Goal: Information Seeking & Learning: Learn about a topic

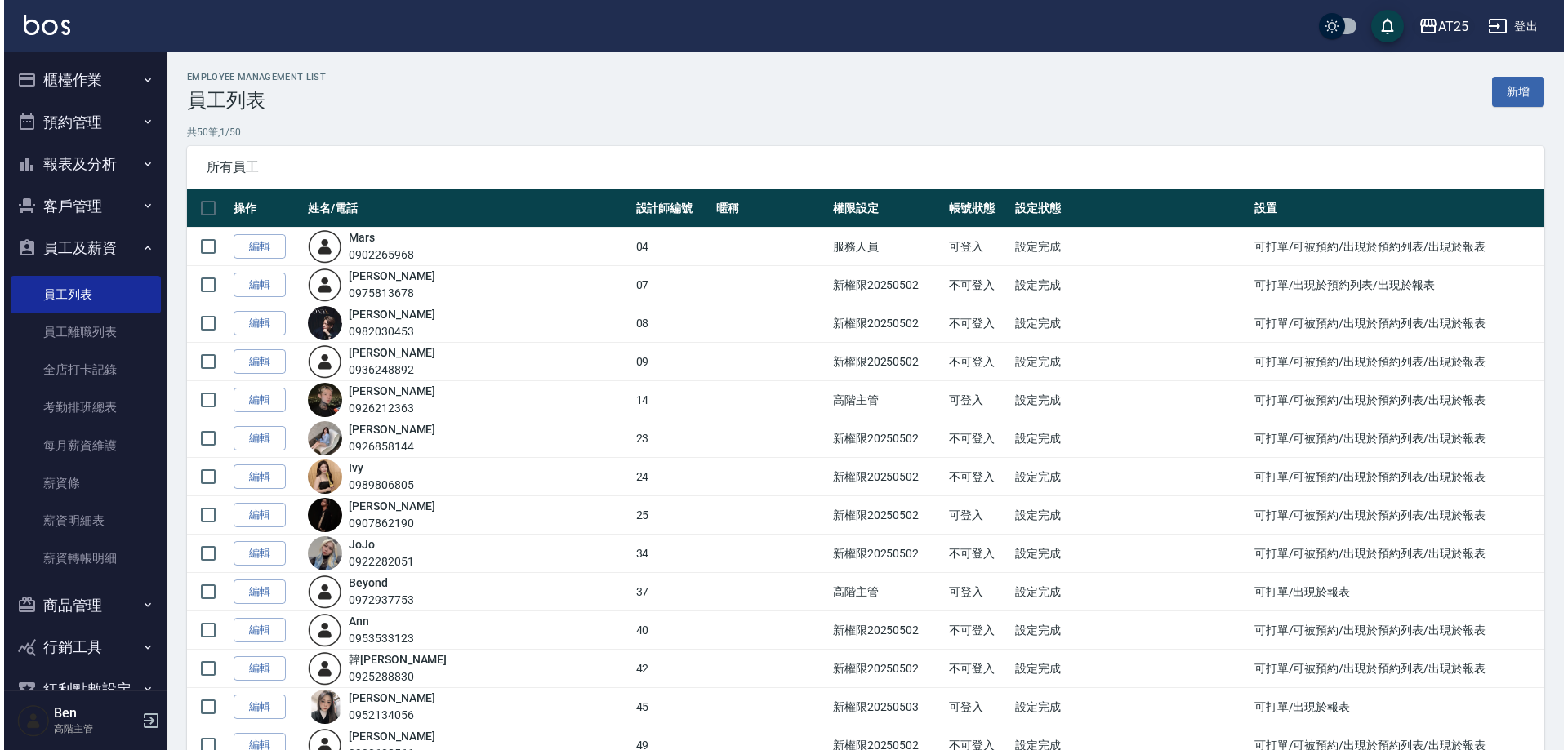
scroll to position [571, 0]
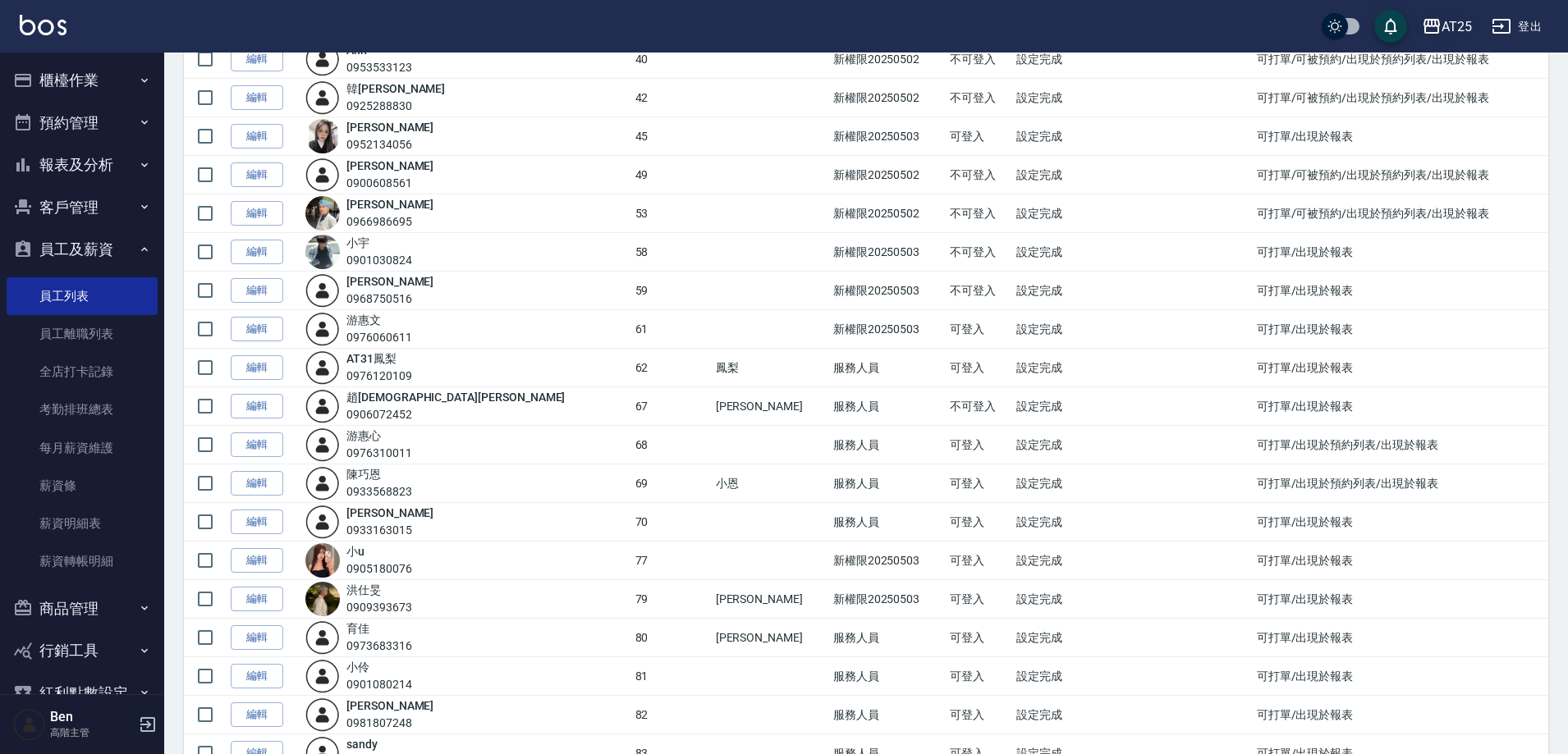
click at [1439, 14] on button "AT25" at bounding box center [1446, 26] width 63 height 33
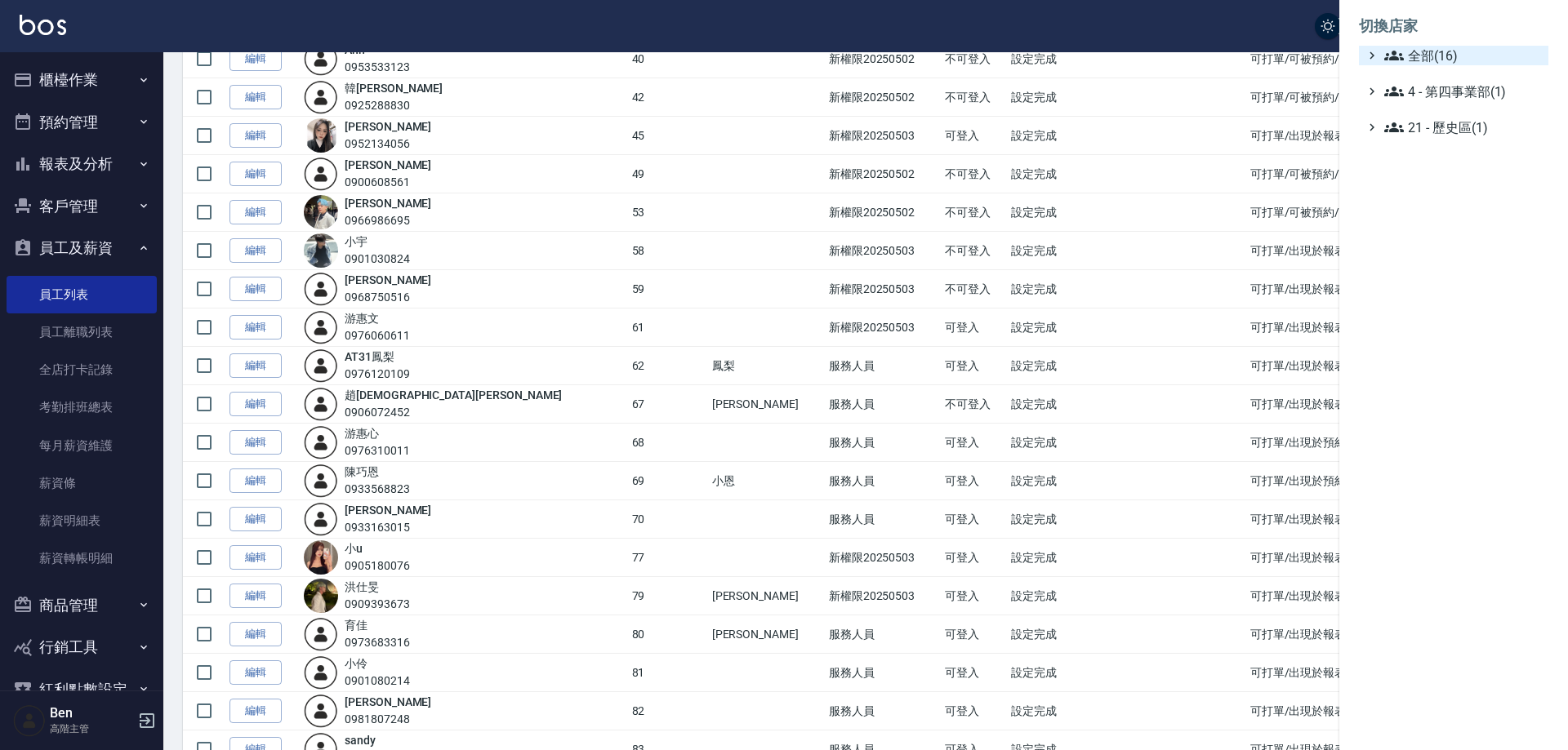
click at [1454, 64] on span "全部(16)" at bounding box center [1463, 55] width 158 height 20
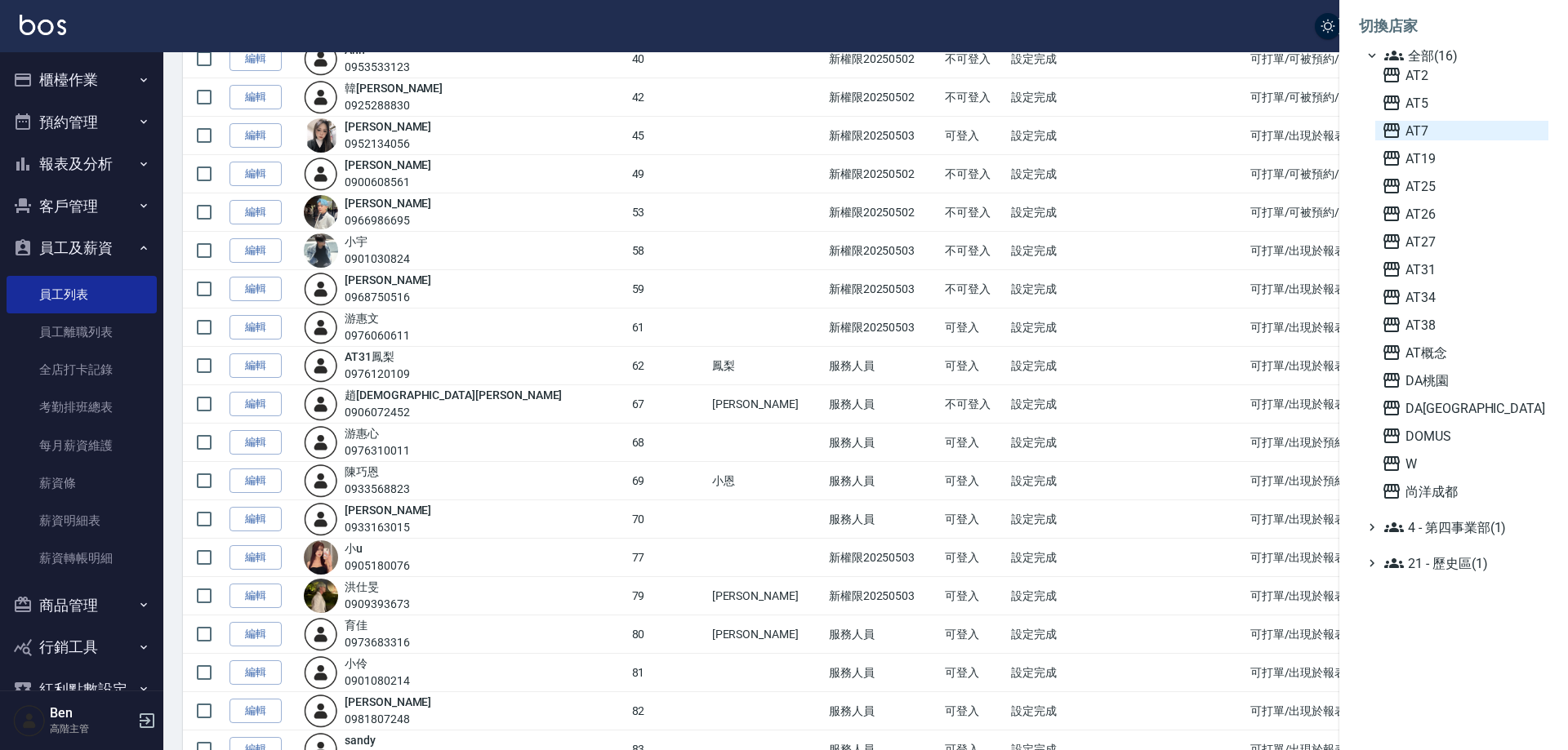
click at [1454, 133] on span "AT7" at bounding box center [1462, 131] width 160 height 20
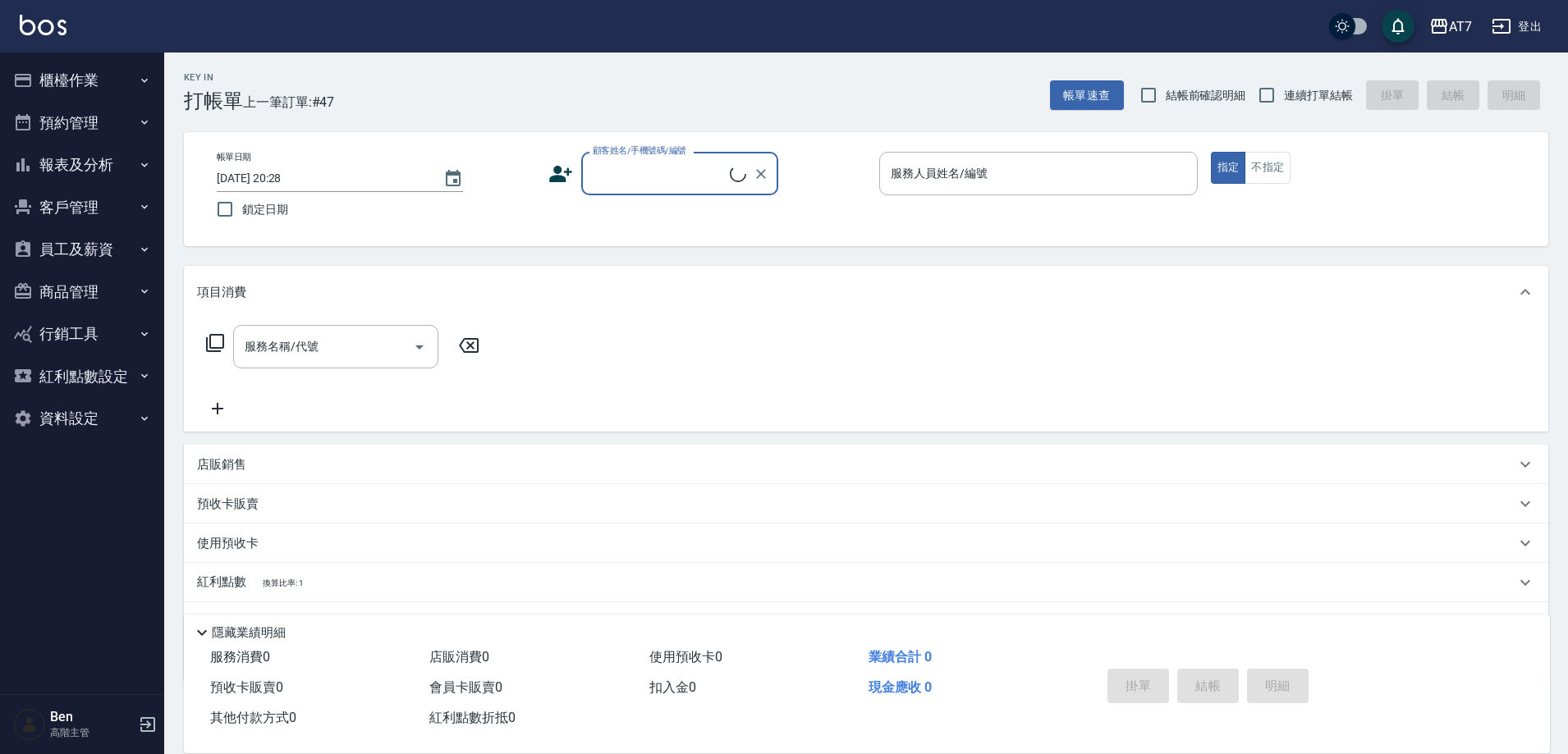
click at [104, 150] on button "報表及分析" at bounding box center [82, 164] width 151 height 43
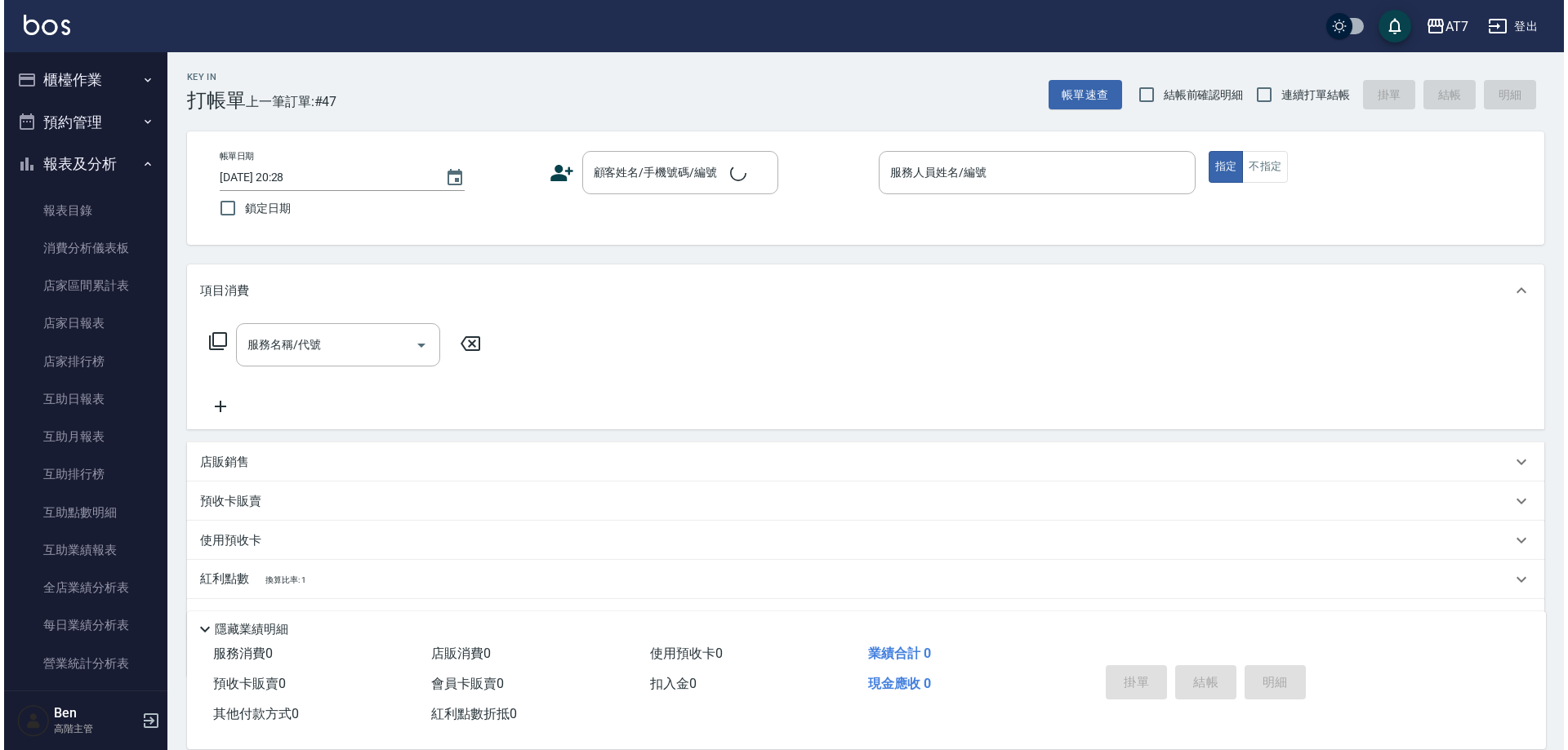
scroll to position [571, 0]
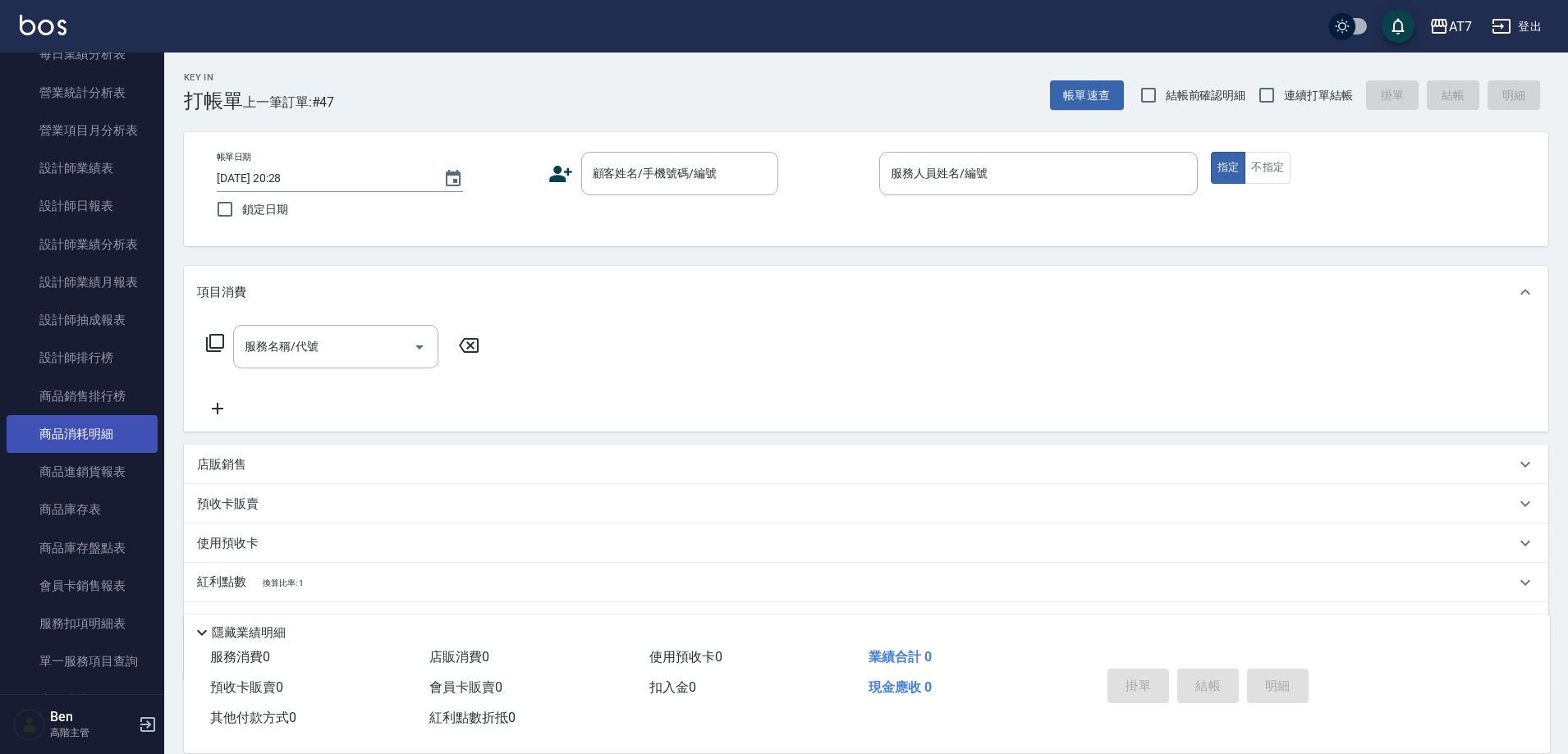
click at [94, 431] on link "商品消耗明細" at bounding box center [82, 435] width 151 height 38
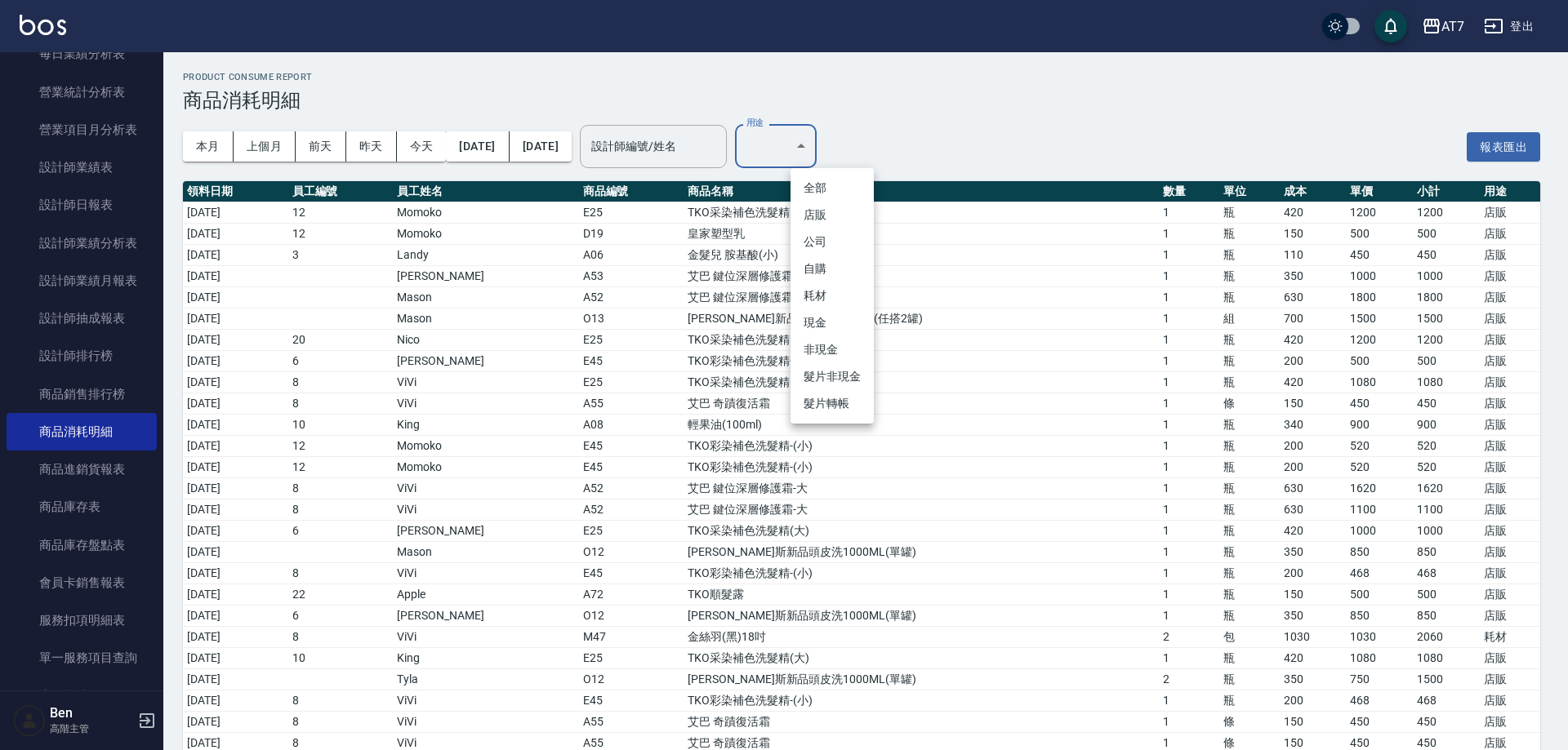
click at [827, 320] on li "現金" at bounding box center [833, 323] width 83 height 26
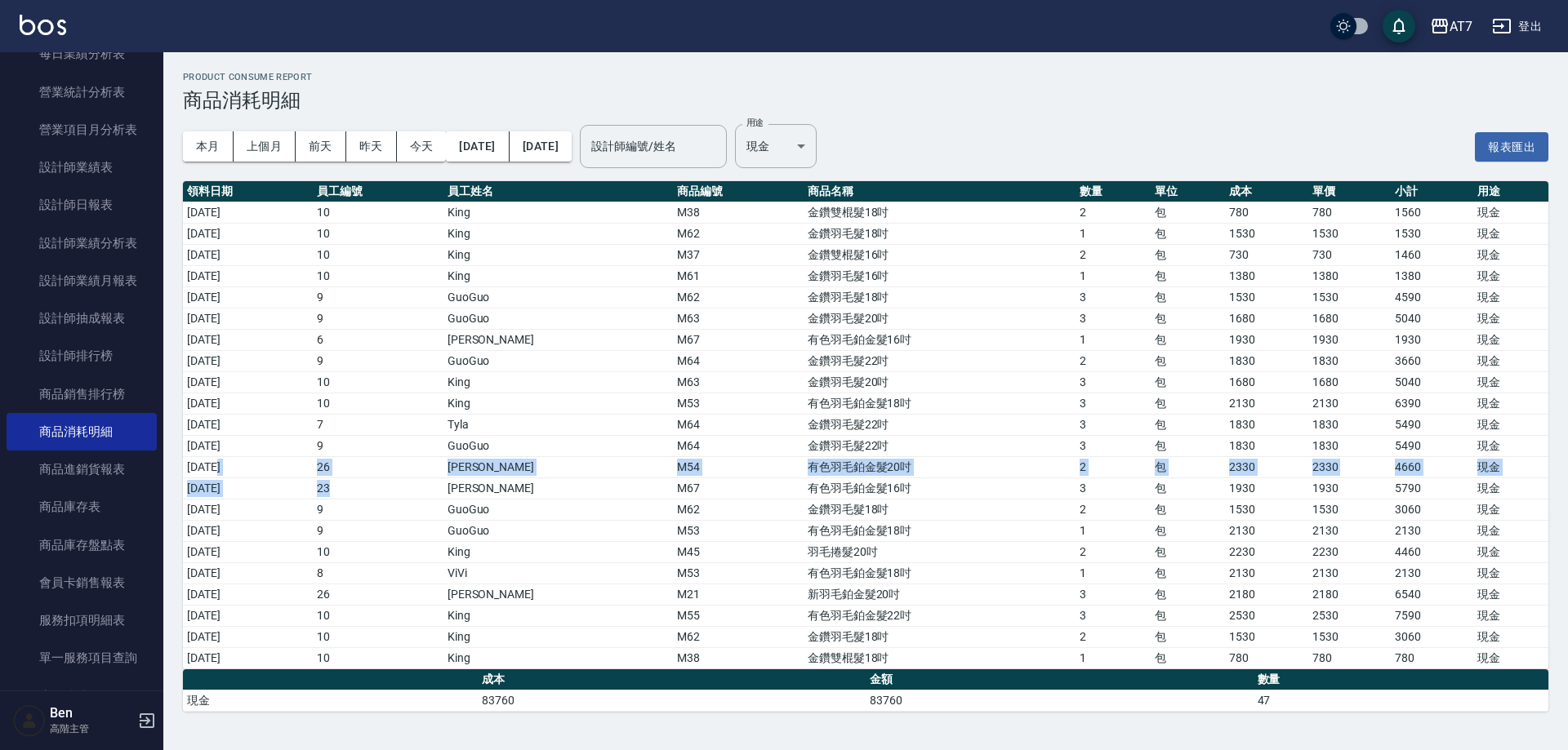
drag, startPoint x: 216, startPoint y: 469, endPoint x: 380, endPoint y: 497, distance: 166.4
click at [380, 497] on tbody "2025/08/05 10 King 　 M38 金鑽雙棍髮18吋 2 包 780 780 1560 現金 2025/08/05 10 King 　 M62 …" at bounding box center [865, 435] width 1365 height 467
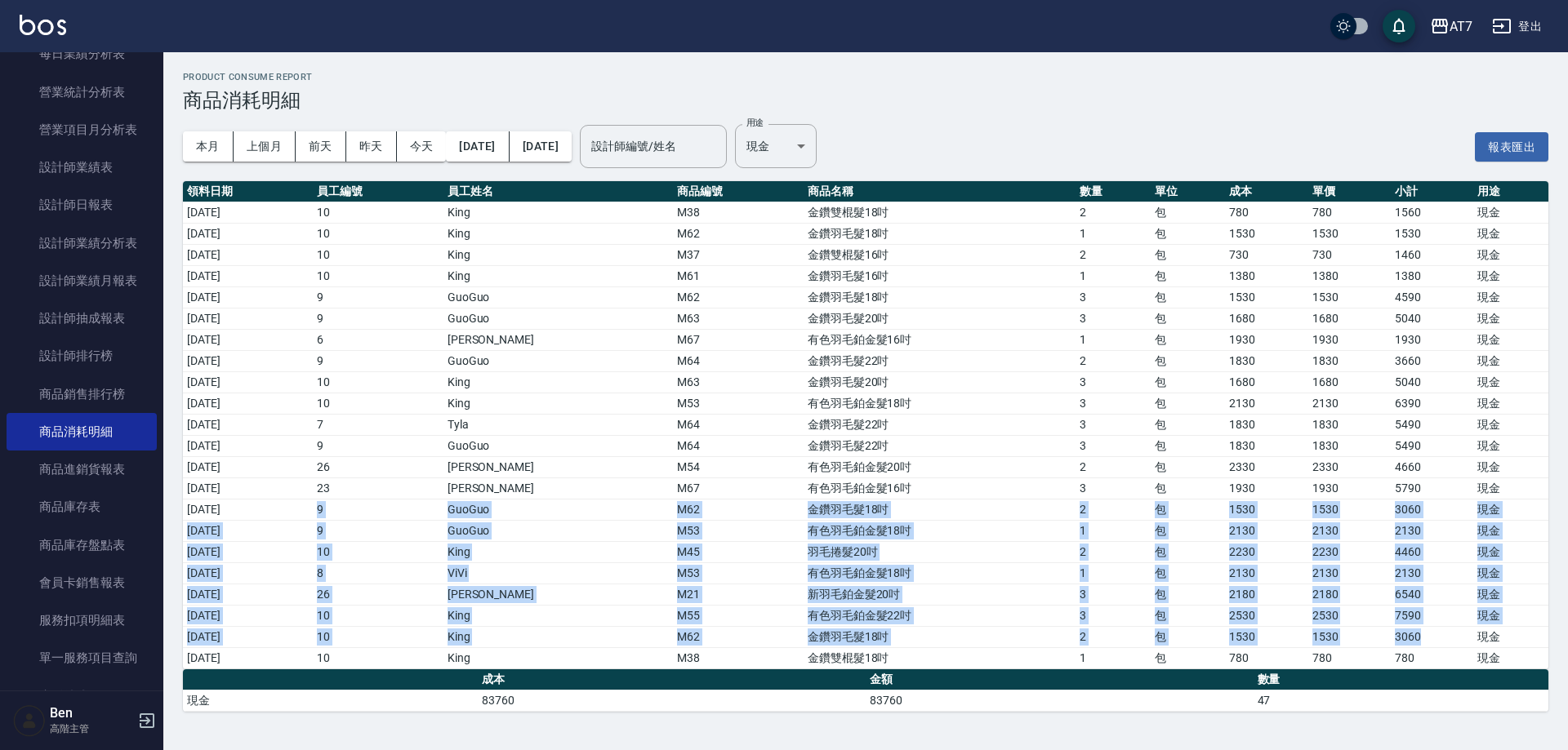
drag, startPoint x: 226, startPoint y: 515, endPoint x: 1466, endPoint y: 640, distance: 1246.3
click at [1466, 640] on tbody "2025/08/05 10 King 　 M38 金鑽雙棍髮18吋 2 包 780 780 1560 現金 2025/08/05 10 King 　 M62 …" at bounding box center [865, 435] width 1365 height 467
click at [849, 138] on body "AT7 登出 櫃檯作業 打帳單 帳單列表 掛單列表 座位開單 營業儀表板 現金收支登錄 高階收支登錄 材料自購登錄 每日結帳 排班表 現場電腦打卡 掃碼打卡 …" at bounding box center [784, 375] width 1568 height 750
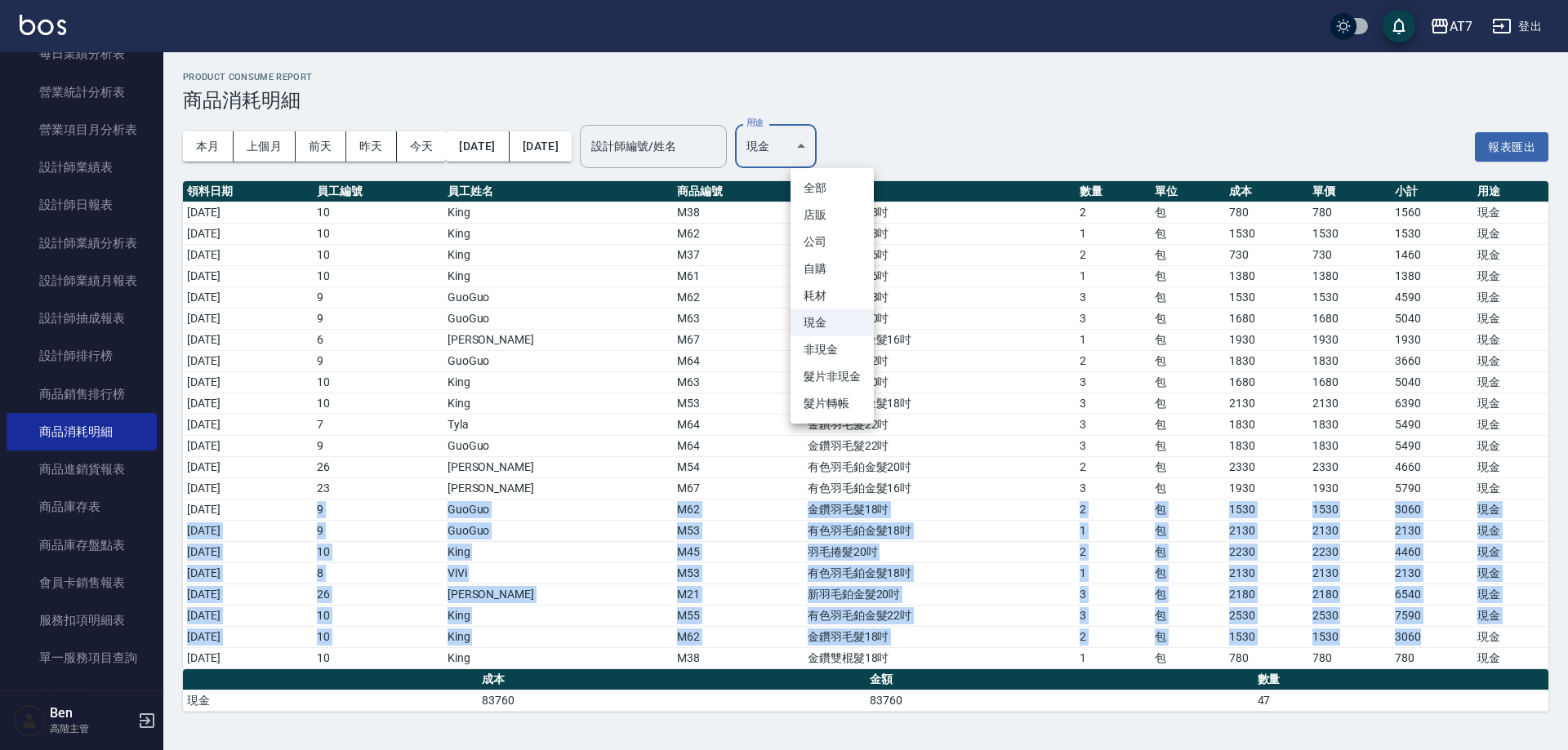
click at [834, 299] on li "耗材" at bounding box center [833, 296] width 83 height 26
type input "耗材"
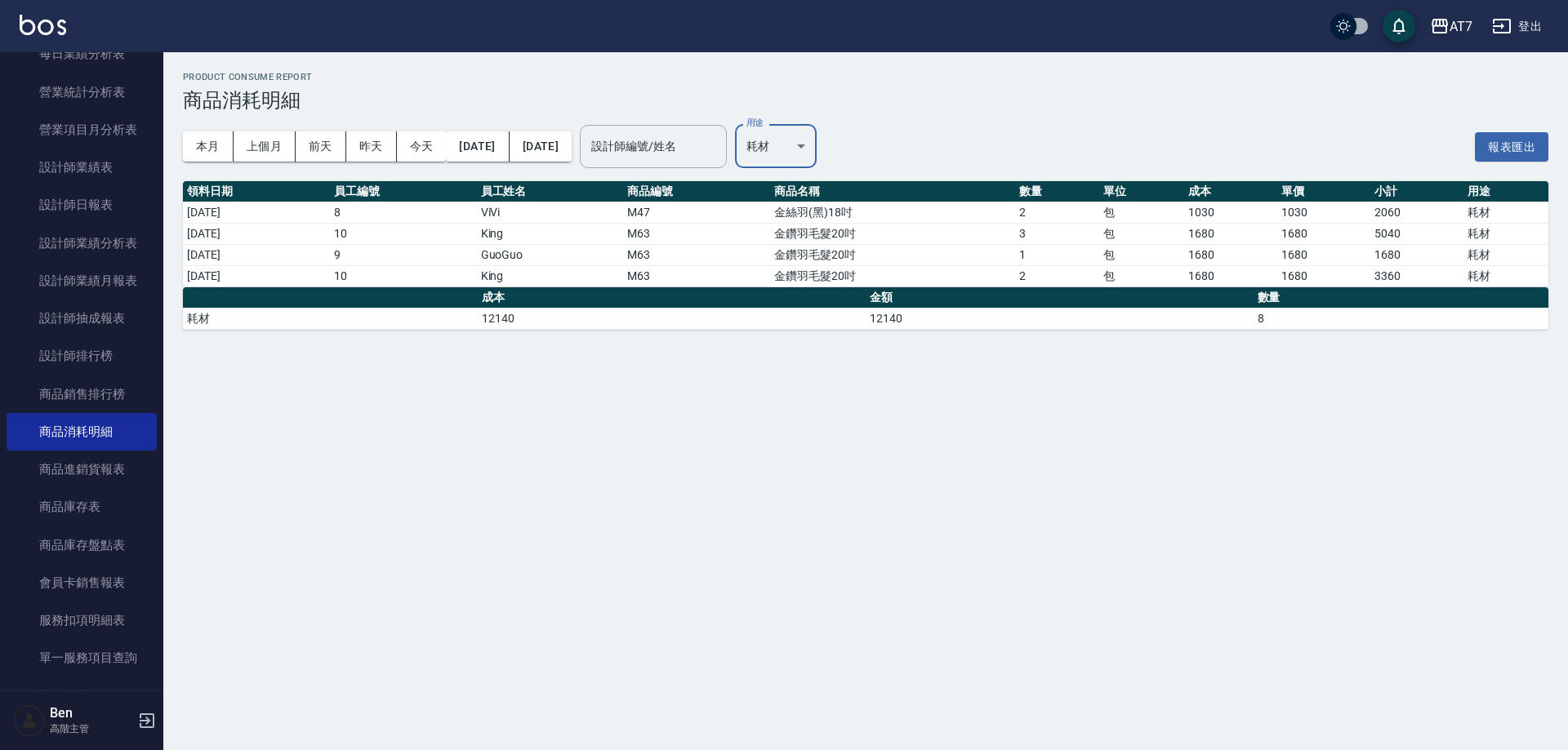
click at [1465, 23] on div "AT7" at bounding box center [1461, 26] width 23 height 21
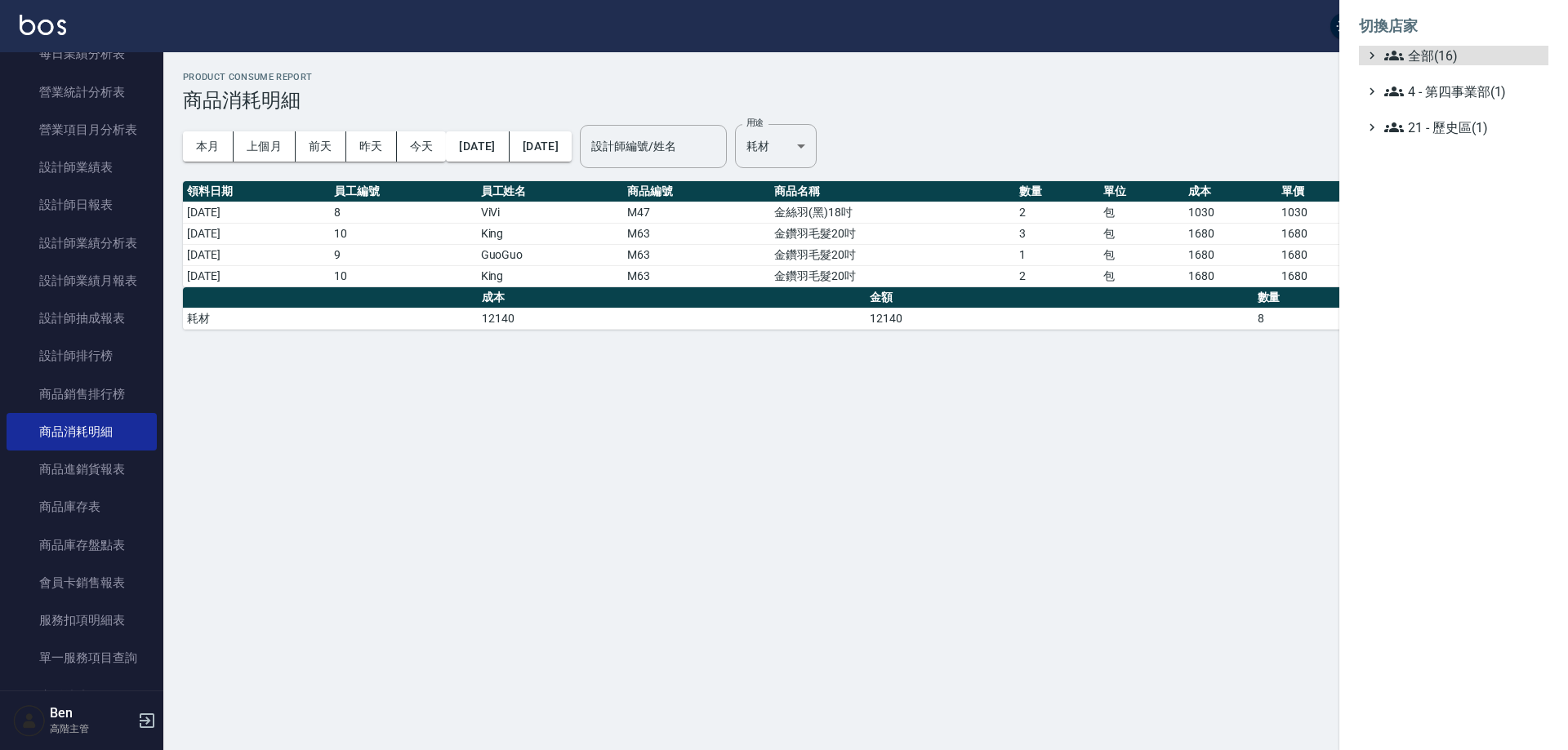
click at [1472, 78] on ul "全部(16) 4 - 第四事業部(1) 21 - 歷史區(1)" at bounding box center [1453, 91] width 189 height 92
click at [1469, 57] on span "全部(16)" at bounding box center [1463, 55] width 158 height 20
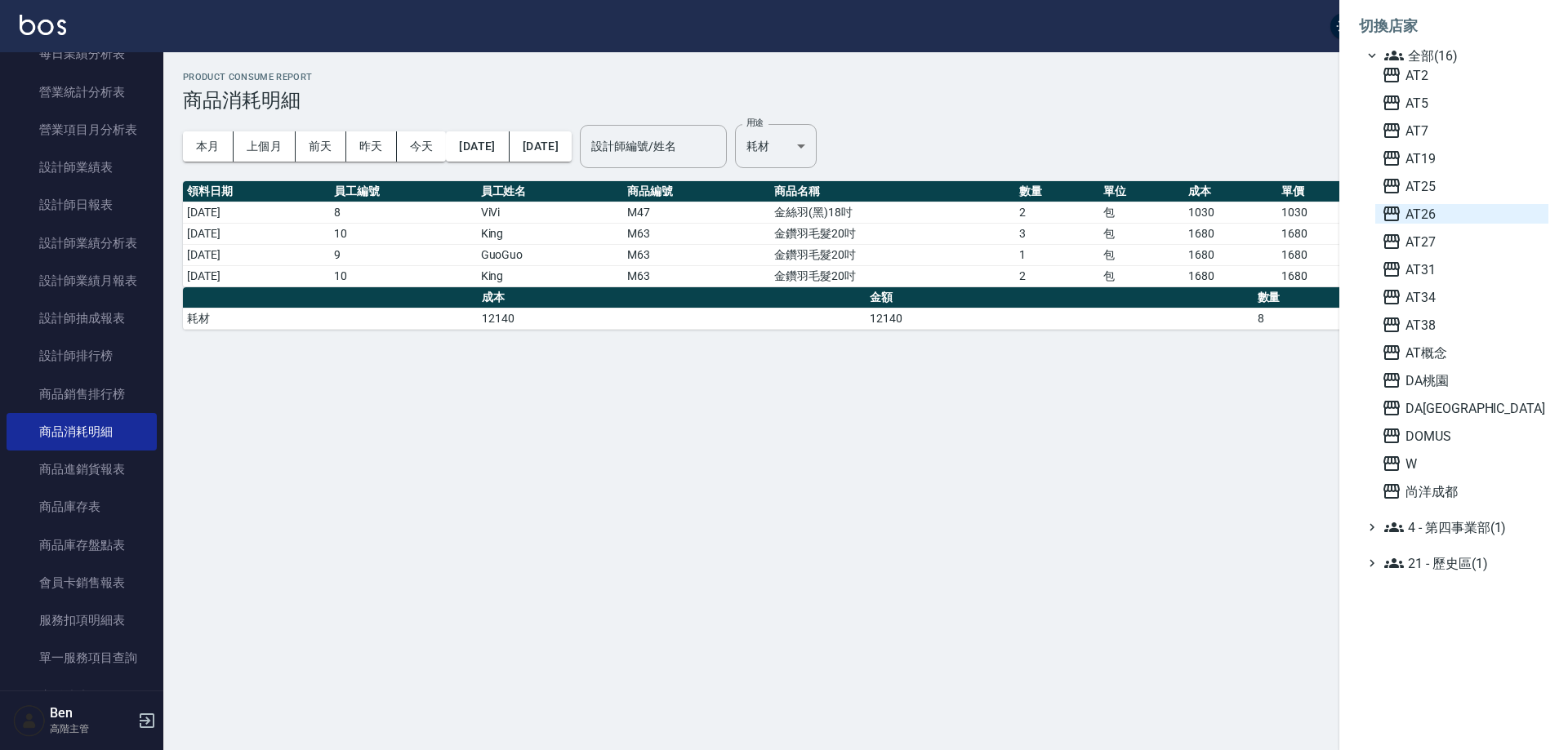
click at [1439, 216] on span "AT26" at bounding box center [1462, 214] width 160 height 20
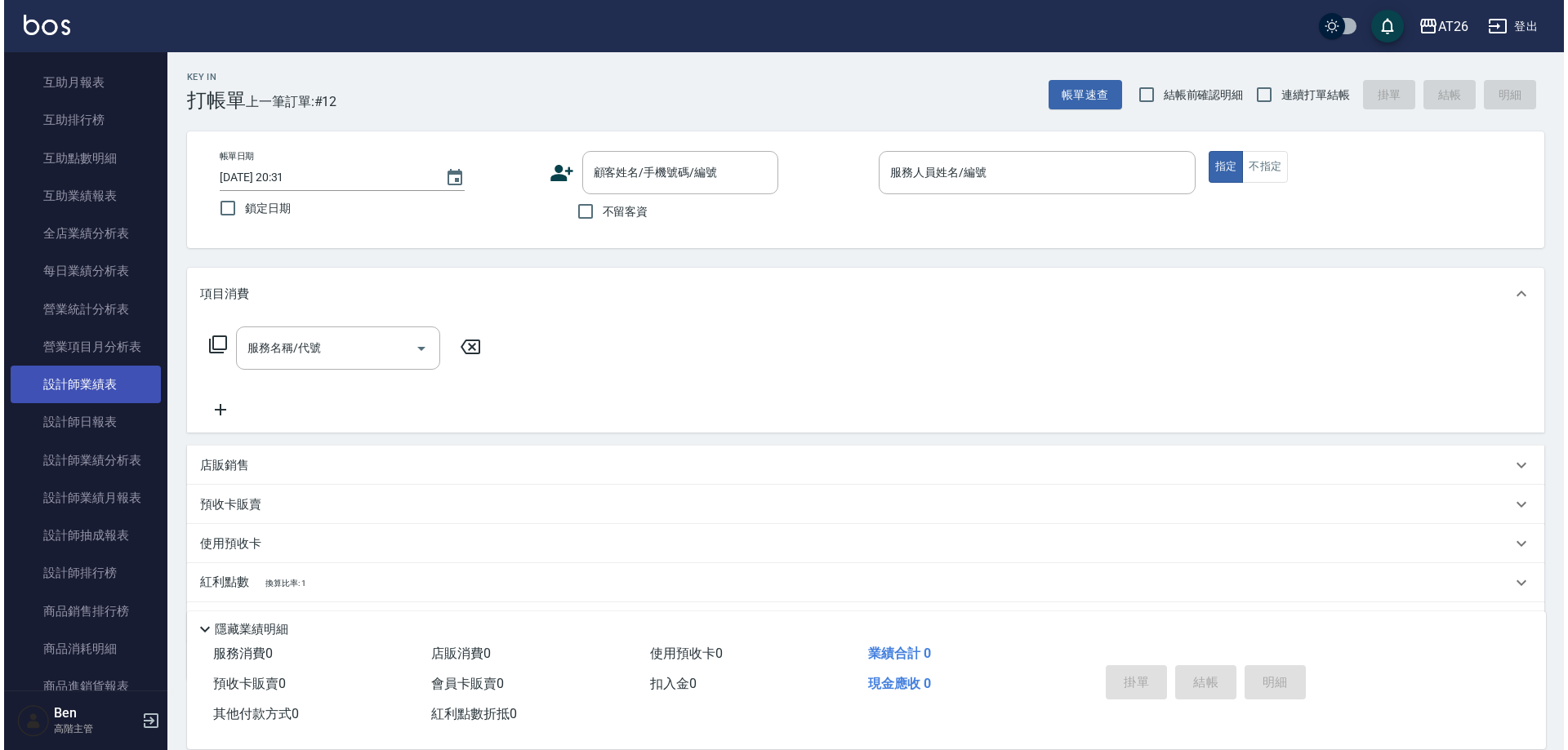
scroll to position [409, 0]
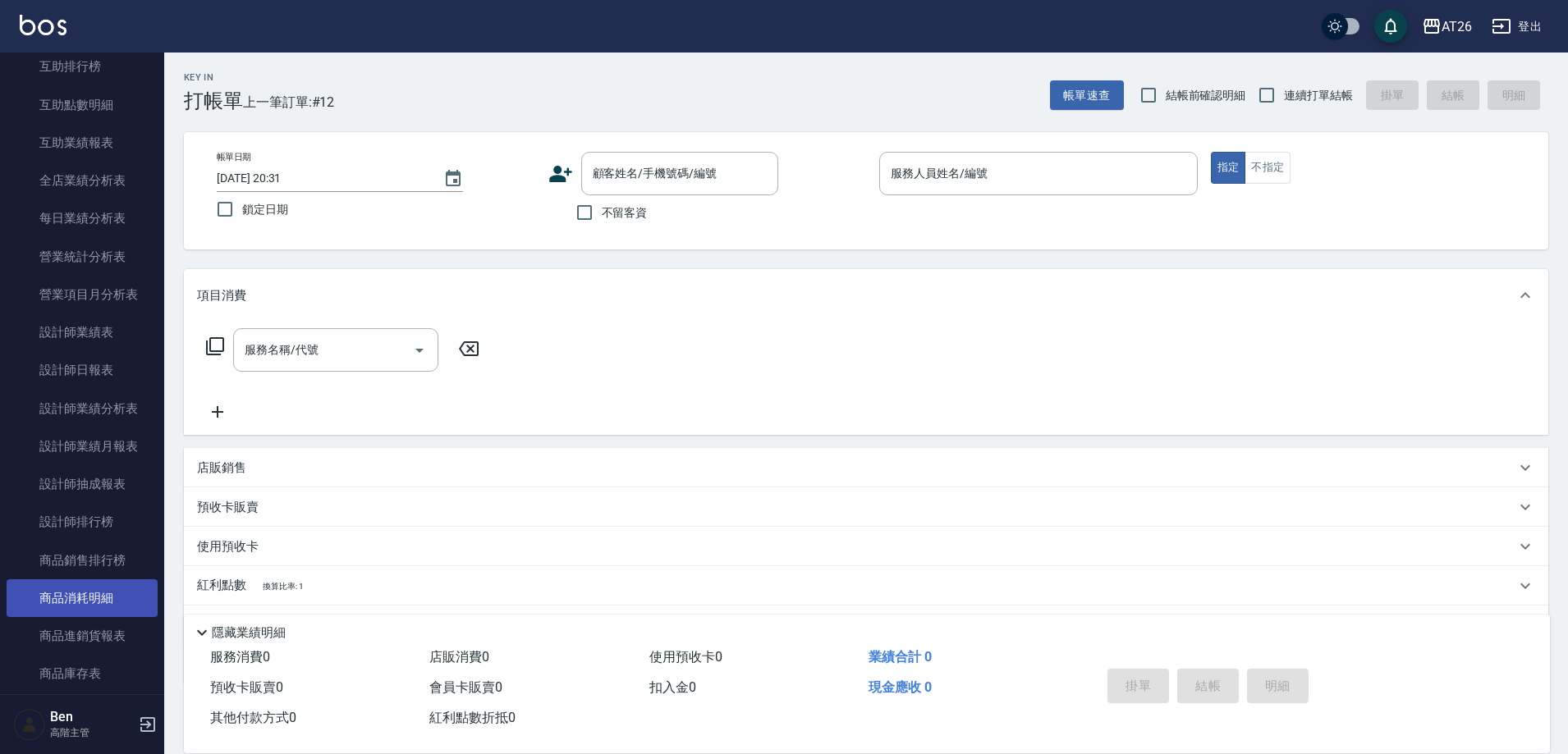
click at [101, 597] on link "商品消耗明細" at bounding box center [82, 598] width 151 height 38
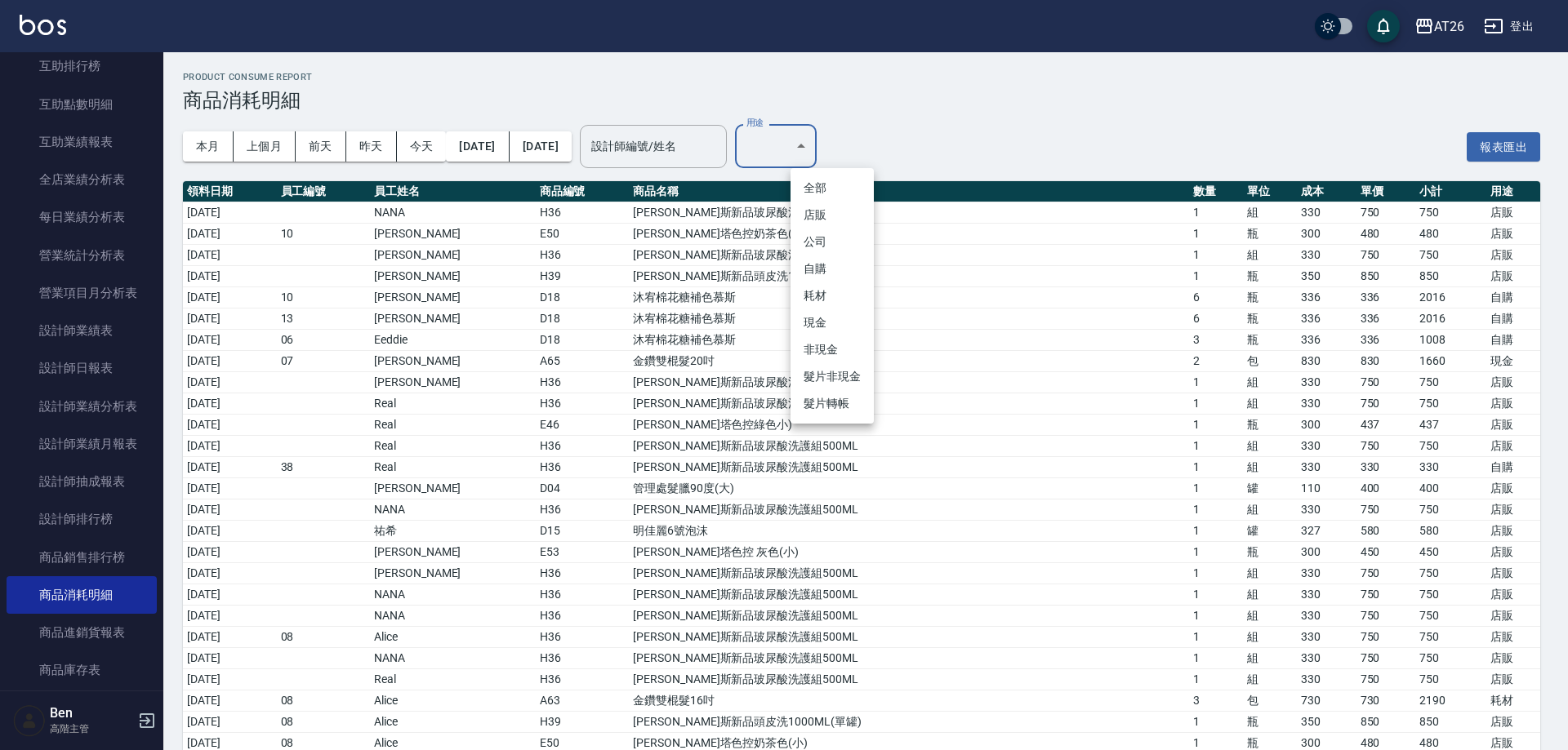
click at [834, 302] on li "耗材" at bounding box center [833, 296] width 83 height 26
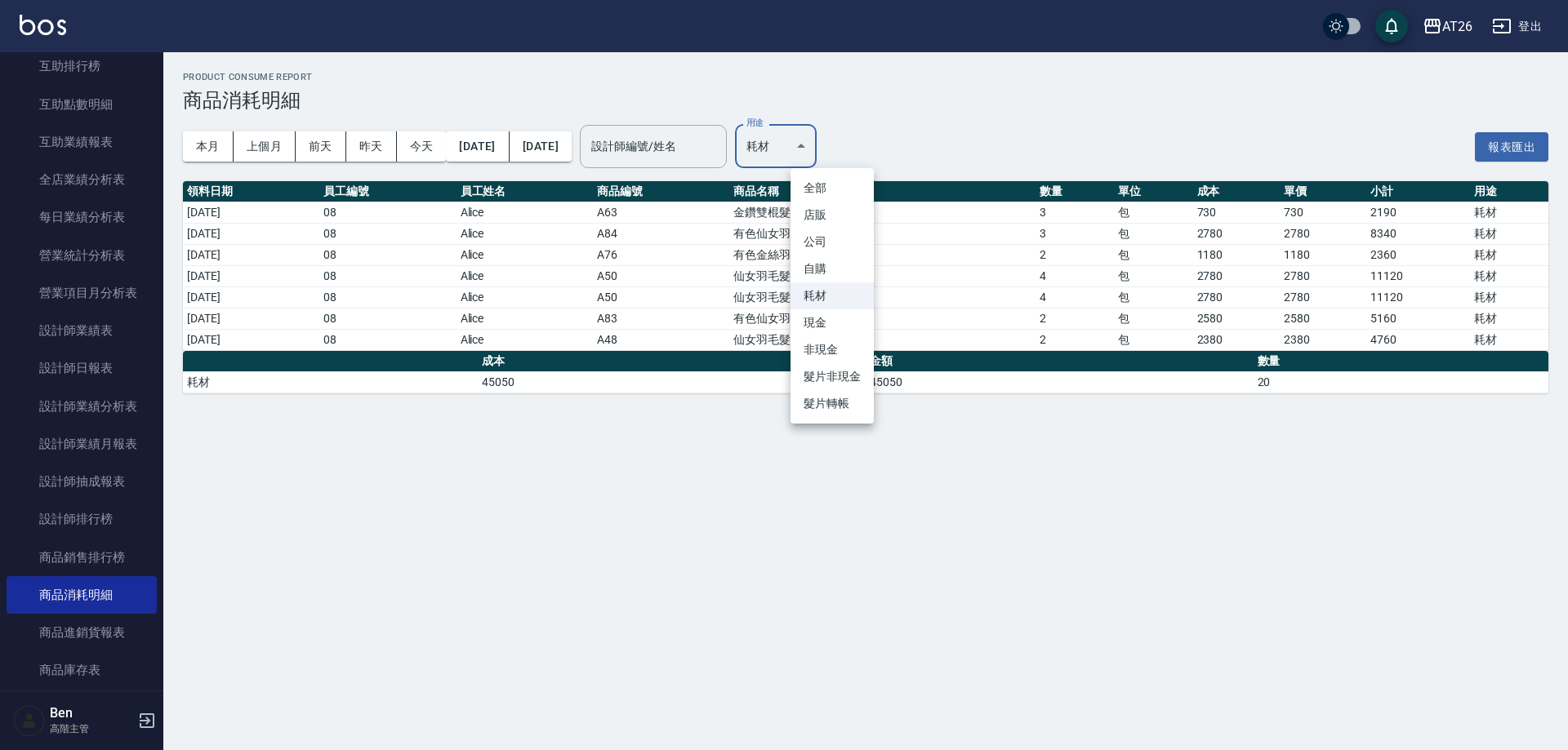
click at [842, 146] on body "AT26 登出 櫃檯作業 打帳單 帳單列表 掛單列表 座位開單 營業儀表板 現金收支登錄 高階收支登錄 材料自購登錄 每日結帳 排班表 現場電腦打卡 掃碼打卡…" at bounding box center [784, 375] width 1568 height 750
click at [834, 316] on li "現金" at bounding box center [833, 323] width 83 height 26
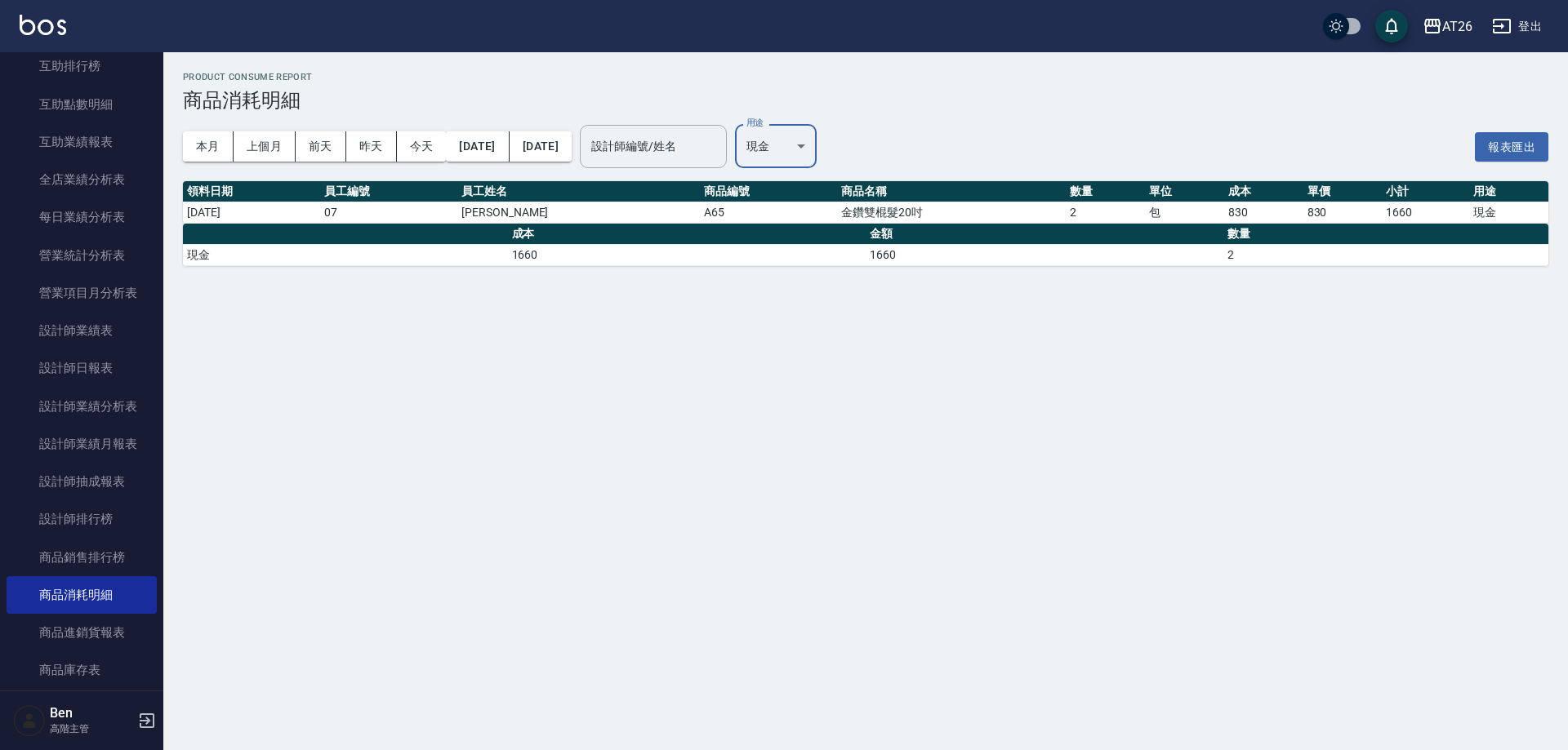
click at [844, 141] on body "AT26 登出 櫃檯作業 打帳單 帳單列表 掛單列表 座位開單 營業儀表板 現金收支登錄 高階收支登錄 材料自購登錄 每日結帳 排班表 現場電腦打卡 掃碼打卡…" at bounding box center [784, 375] width 1568 height 750
click at [834, 275] on li "自購" at bounding box center [833, 269] width 83 height 26
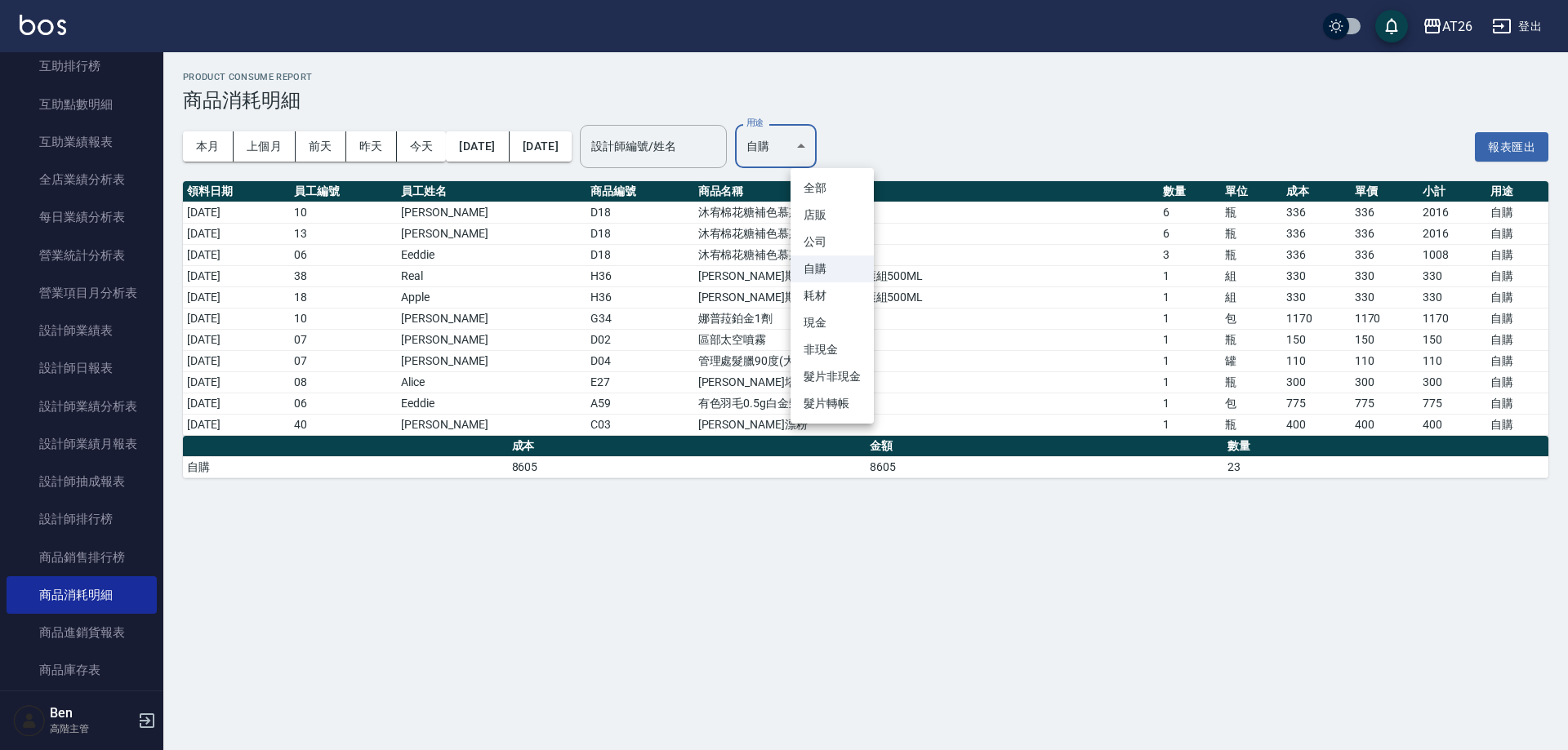
click at [851, 158] on body "AT26 登出 櫃檯作業 打帳單 帳單列表 掛單列表 座位開單 營業儀表板 現金收支登錄 高階收支登錄 材料自購登錄 每日結帳 排班表 現場電腦打卡 掃碼打卡…" at bounding box center [784, 375] width 1568 height 750
click at [828, 305] on li "耗材" at bounding box center [833, 296] width 83 height 26
type input "耗材"
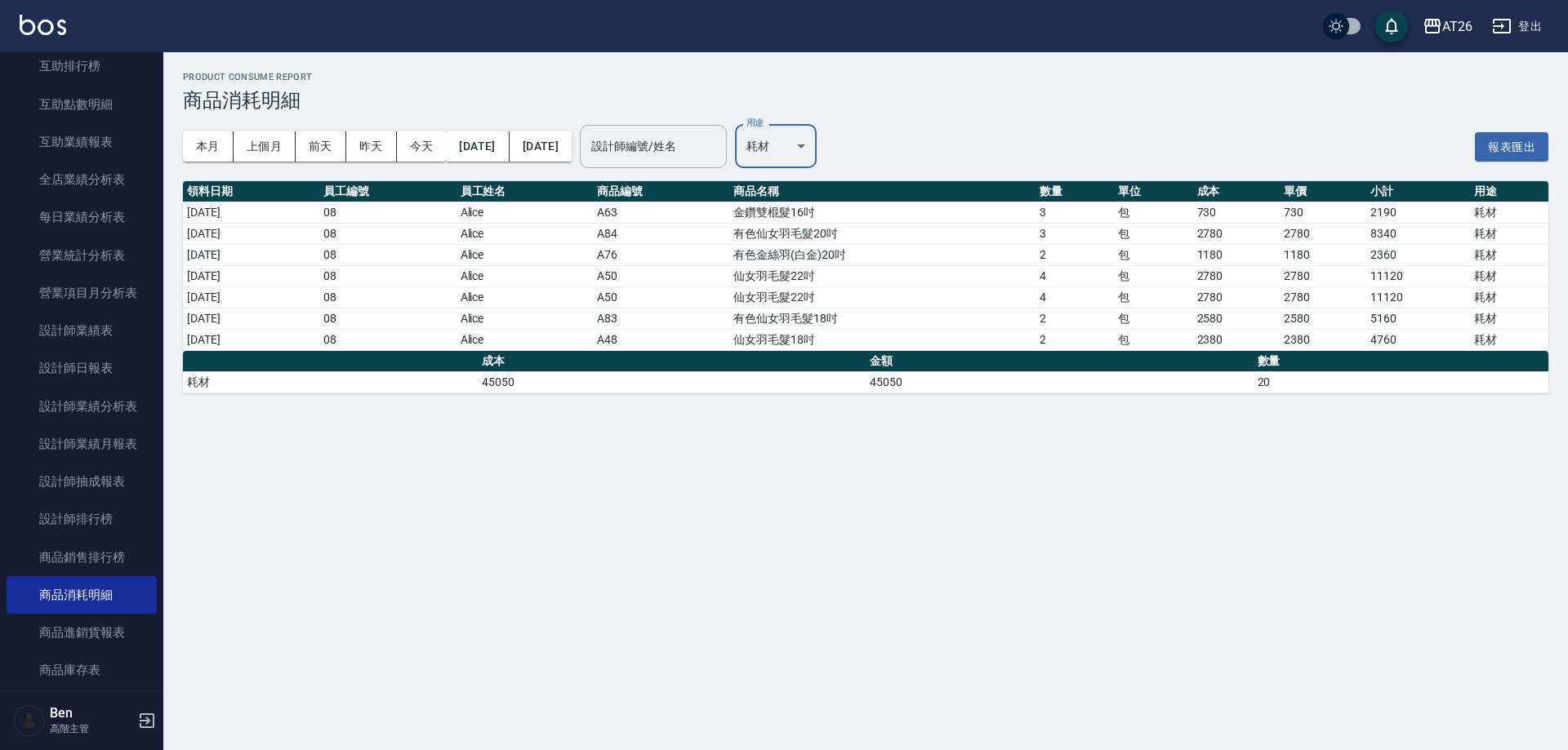
click at [1534, 21] on button "登出" at bounding box center [1517, 26] width 62 height 30
